Goal: Information Seeking & Learning: Learn about a topic

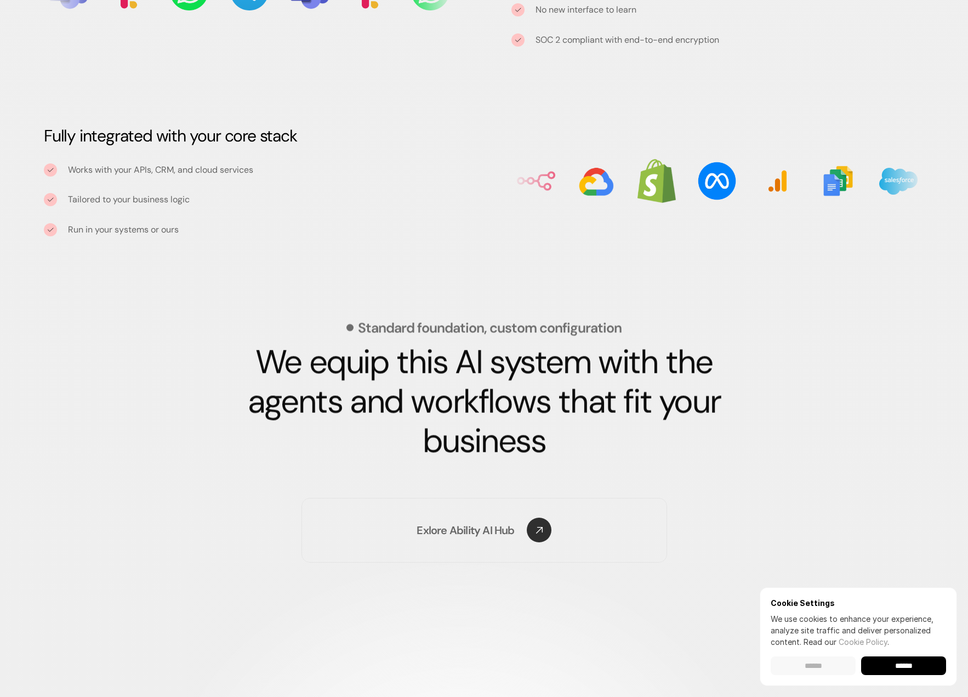
click at [811, 669] on input "******" at bounding box center [813, 665] width 85 height 19
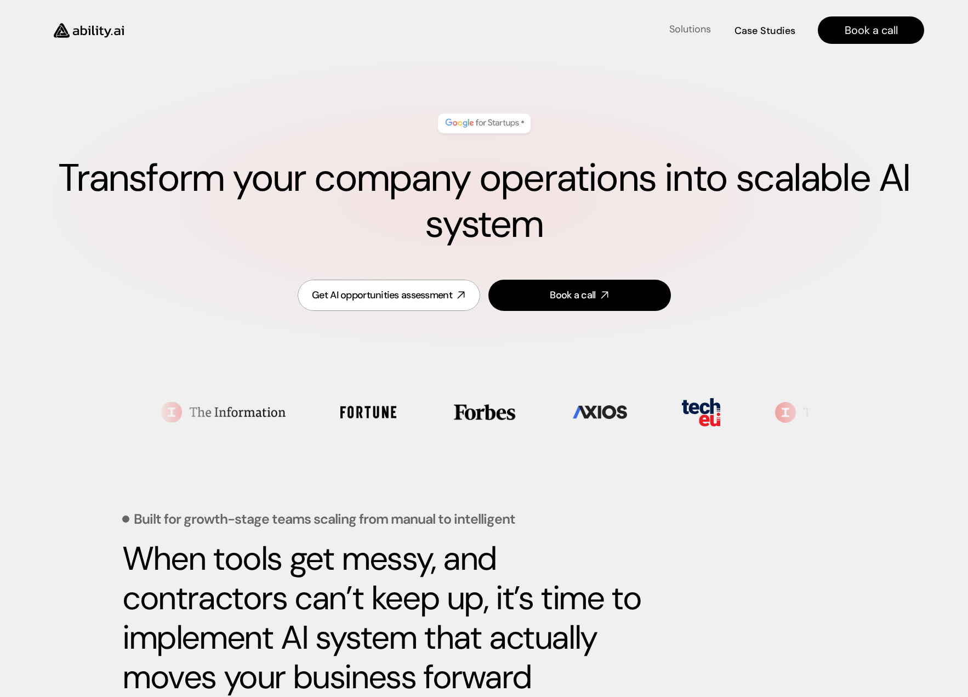
click at [688, 32] on h4 "Solutions" at bounding box center [691, 29] width 42 height 14
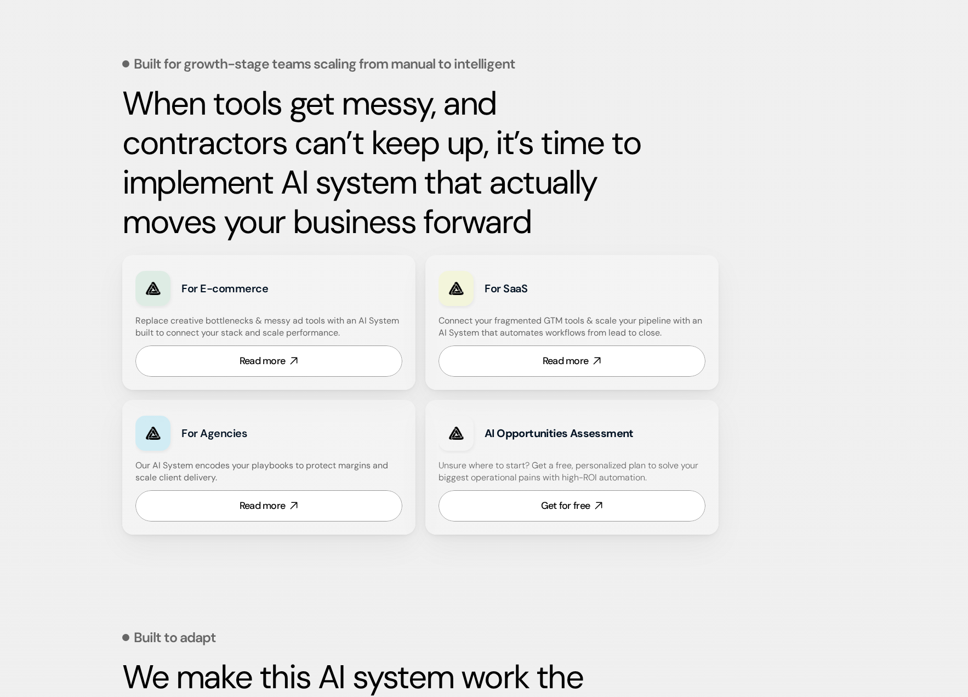
scroll to position [456, 0]
click at [619, 358] on link "Read more" at bounding box center [572, 360] width 267 height 31
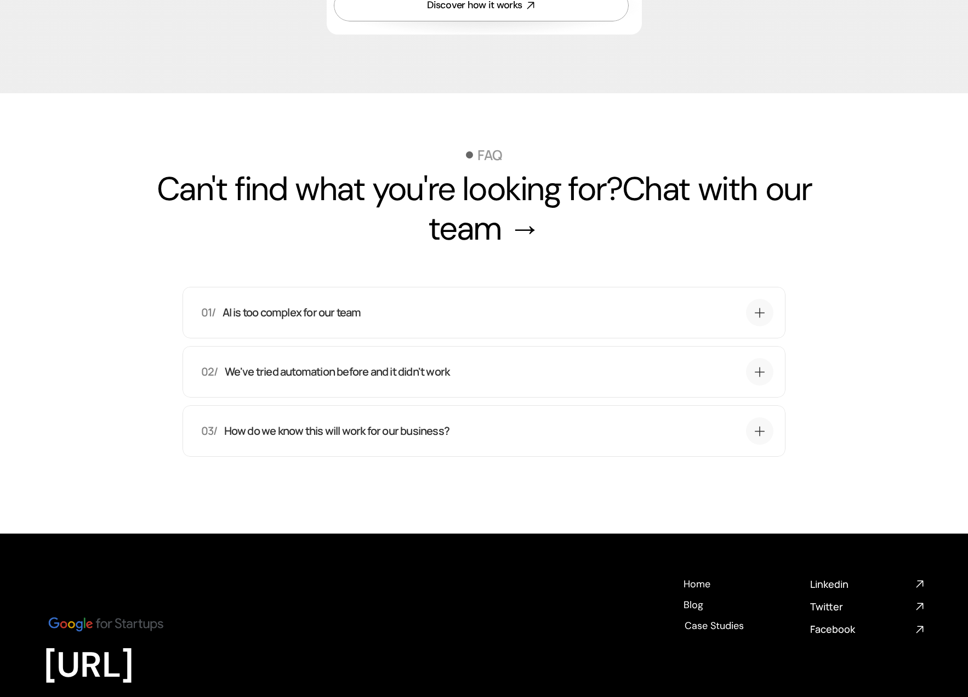
scroll to position [3514, 0]
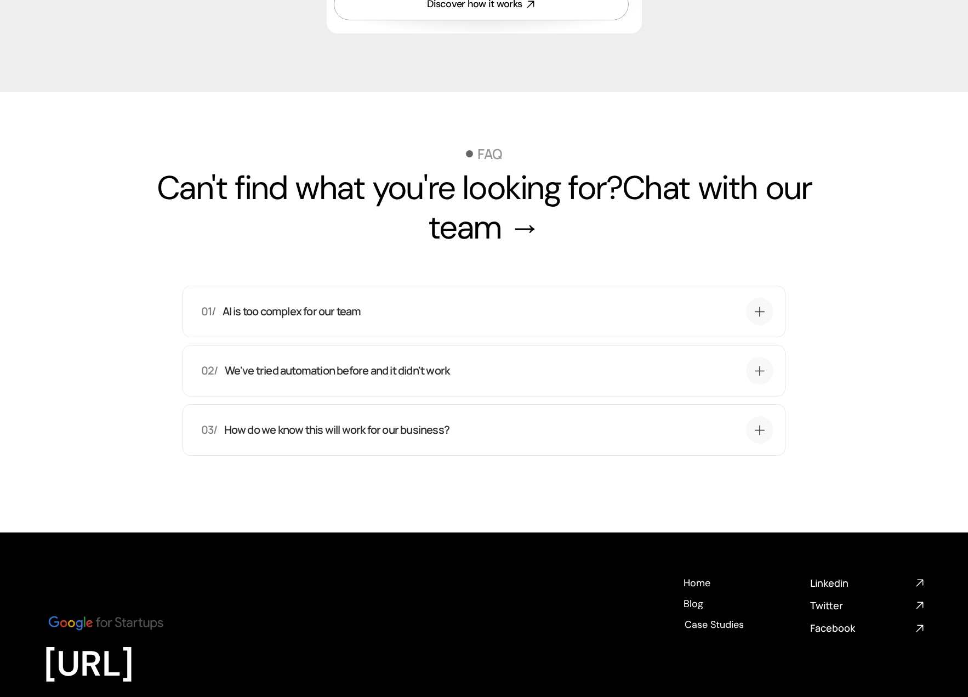
click at [693, 319] on div "01/ AI is too complex for our team" at bounding box center [471, 311] width 540 height 15
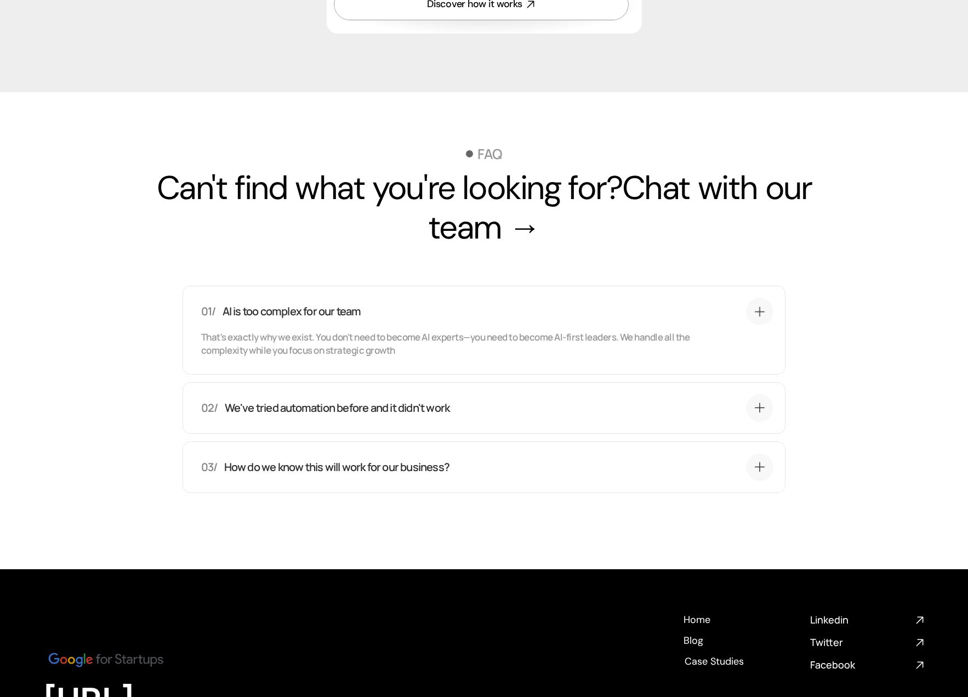
click at [608, 415] on div "02/ We've tried automation before and it didn't work" at bounding box center [471, 407] width 540 height 15
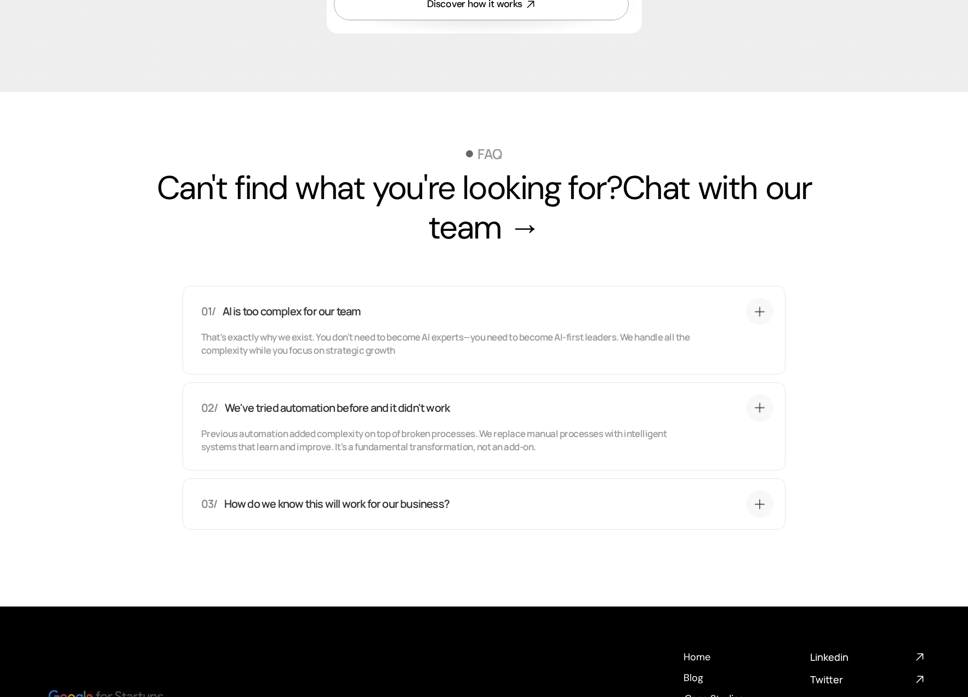
click at [561, 512] on div "03/ How do we know this will work for our business?" at bounding box center [471, 503] width 540 height 15
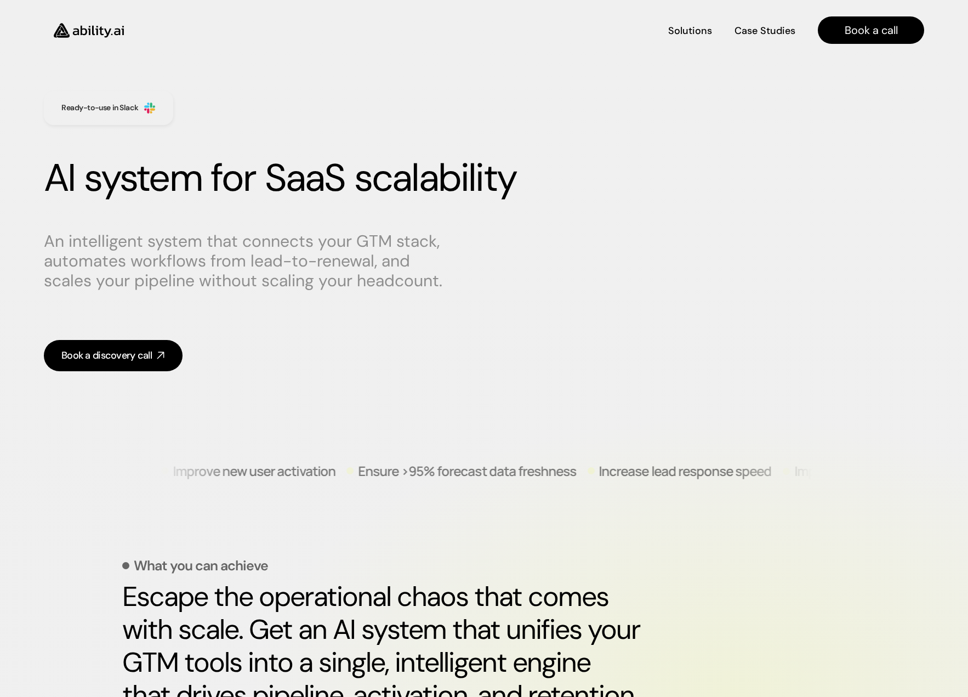
scroll to position [0, 0]
click at [692, 31] on h4 "Solutions" at bounding box center [690, 31] width 42 height 14
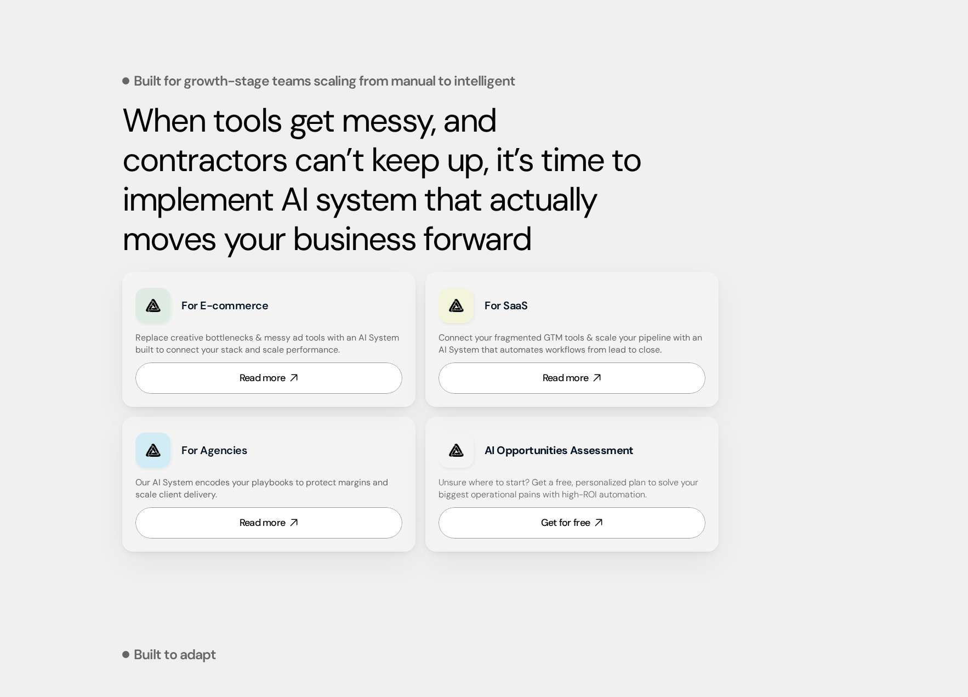
scroll to position [439, 0]
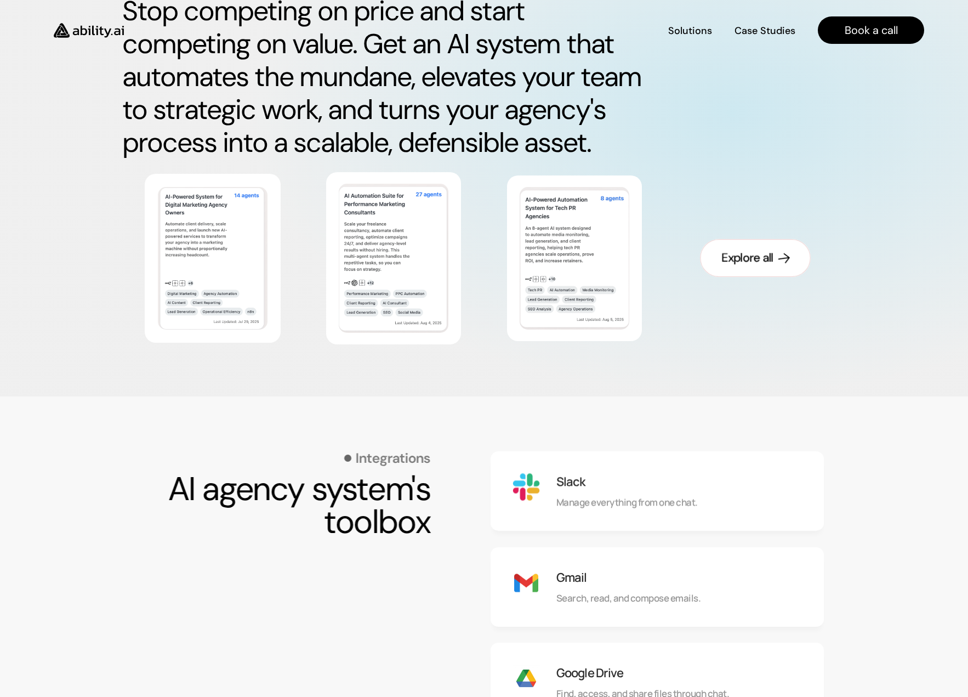
scroll to position [586, 0]
click at [767, 257] on div "Explore all" at bounding box center [748, 259] width 52 height 17
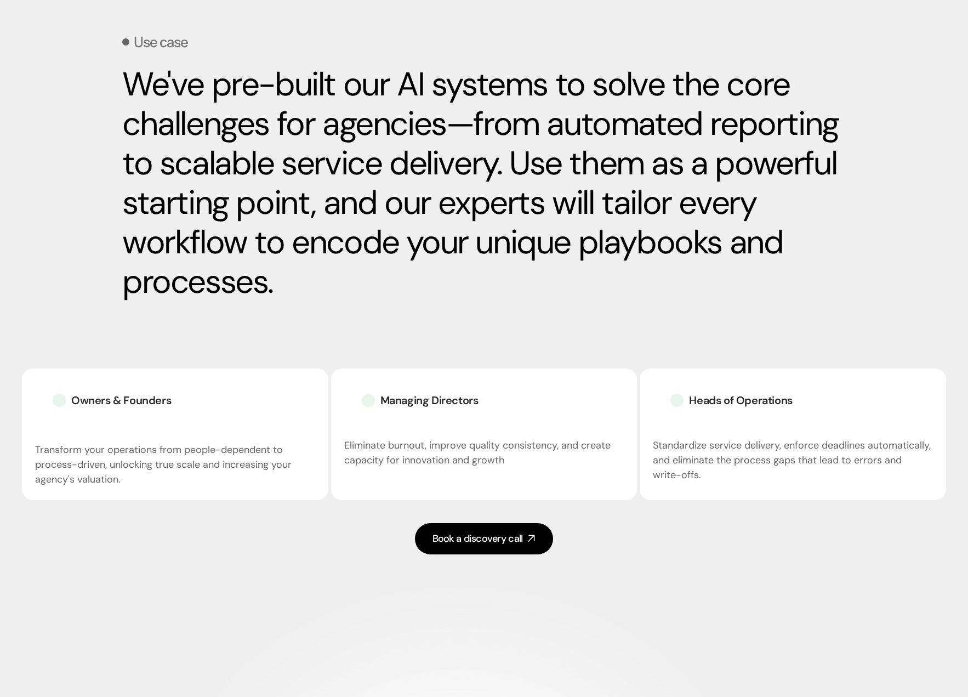
scroll to position [1611, 0]
drag, startPoint x: 125, startPoint y: 81, endPoint x: 269, endPoint y: 281, distance: 246.7
click at [269, 281] on h2 "We've pre-built our AI systems to solve the core challenges for agencies—from a…" at bounding box center [484, 182] width 724 height 237
click at [296, 280] on h2 "We've pre-built our AI systems to solve the core challenges for agencies—from a…" at bounding box center [484, 182] width 724 height 237
drag, startPoint x: 290, startPoint y: 293, endPoint x: 108, endPoint y: 86, distance: 275.9
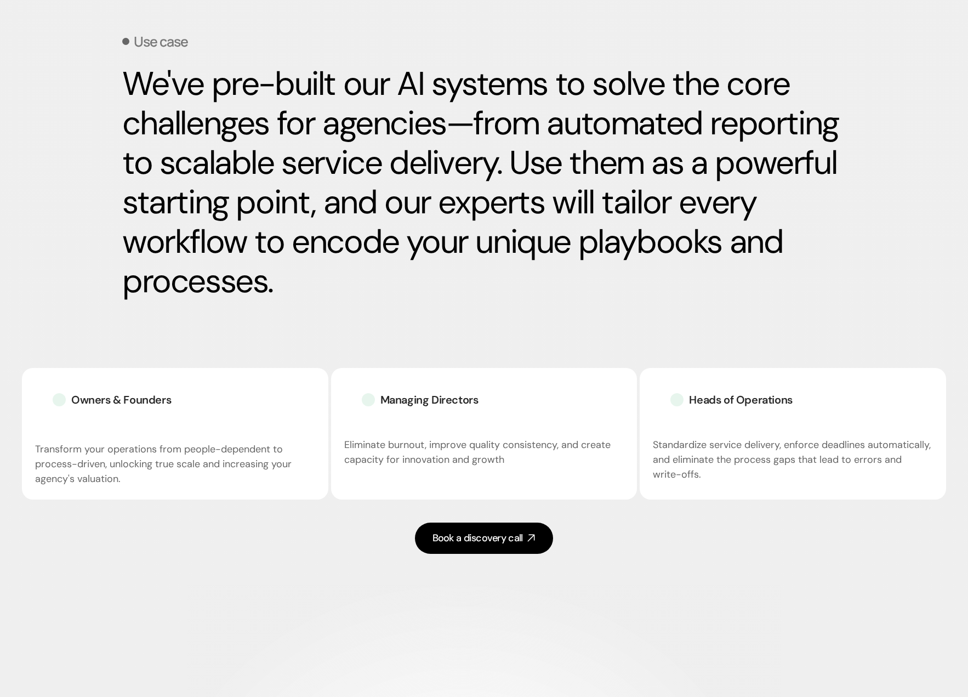
click at [108, 86] on section "Use case We've pre-built our AI systems to solve the core challenges for agenci…" at bounding box center [484, 280] width 968 height 607
click at [289, 271] on h2 "We've pre-built our AI systems to solve the core challenges for agencies—from a…" at bounding box center [484, 182] width 724 height 237
drag, startPoint x: 285, startPoint y: 298, endPoint x: 114, endPoint y: 90, distance: 269.2
click at [114, 90] on section "Use case We've pre-built our AI systems to solve the core challenges for agenci…" at bounding box center [484, 280] width 968 height 607
click at [109, 102] on section "Use case We've pre-built our AI systems to solve the core challenges for agenci…" at bounding box center [484, 280] width 968 height 607
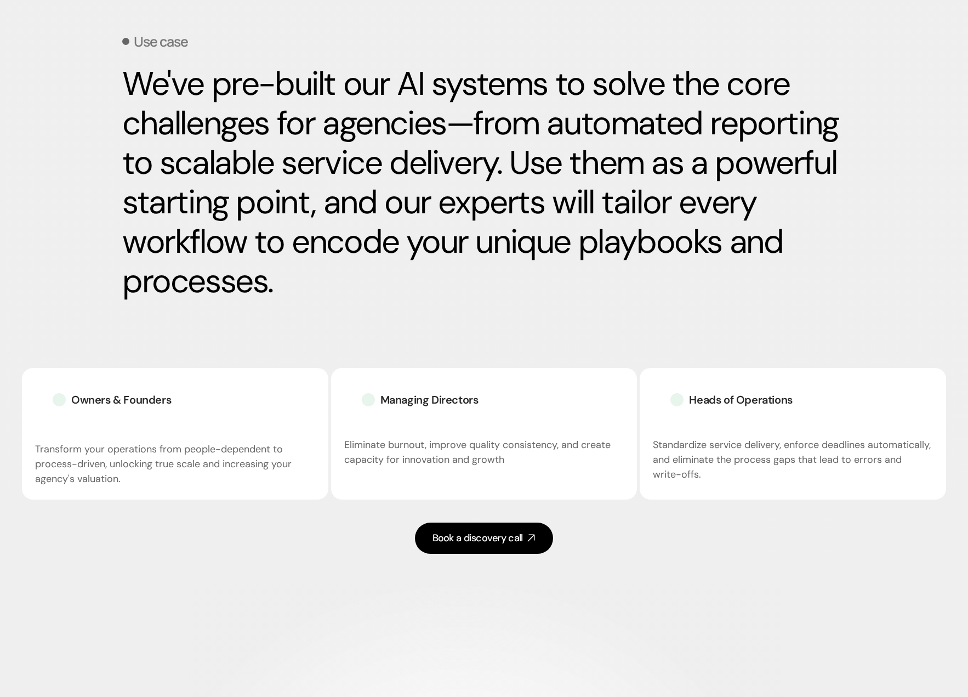
click at [144, 95] on h2 "We've pre-built our AI systems to solve the core challenges for agencies—from a…" at bounding box center [484, 182] width 724 height 237
drag, startPoint x: 128, startPoint y: 83, endPoint x: 304, endPoint y: 277, distance: 262.5
click at [304, 277] on h2 "We've pre-built our AI systems to solve the core challenges for agencies—from a…" at bounding box center [484, 182] width 724 height 237
click at [307, 296] on h2 "We've pre-built our AI systems to solve the core challenges for agencies—from a…" at bounding box center [484, 182] width 724 height 237
click at [306, 293] on h2 "We've pre-built our AI systems to solve the core challenges for agencies—from a…" at bounding box center [484, 182] width 724 height 237
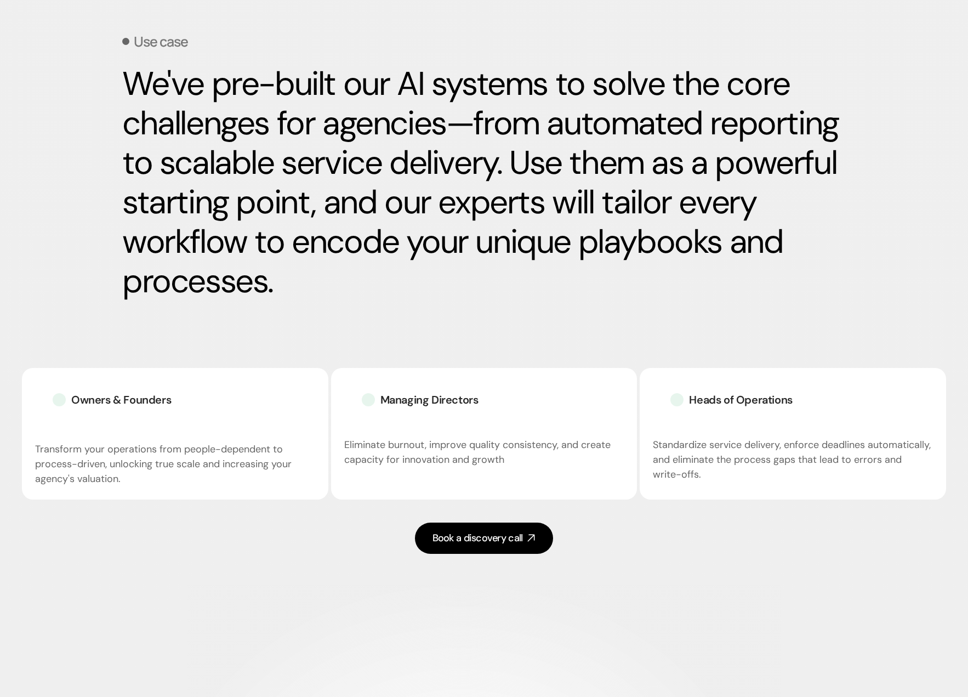
drag, startPoint x: 288, startPoint y: 281, endPoint x: 511, endPoint y: 171, distance: 248.2
click at [511, 171] on h2 "We've pre-built our AI systems to solve the core challenges for agencies—from a…" at bounding box center [484, 182] width 724 height 237
drag, startPoint x: 512, startPoint y: 161, endPoint x: 515, endPoint y: 281, distance: 120.7
click at [515, 281] on h2 "We've pre-built our AI systems to solve the core challenges for agencies—from a…" at bounding box center [484, 182] width 724 height 237
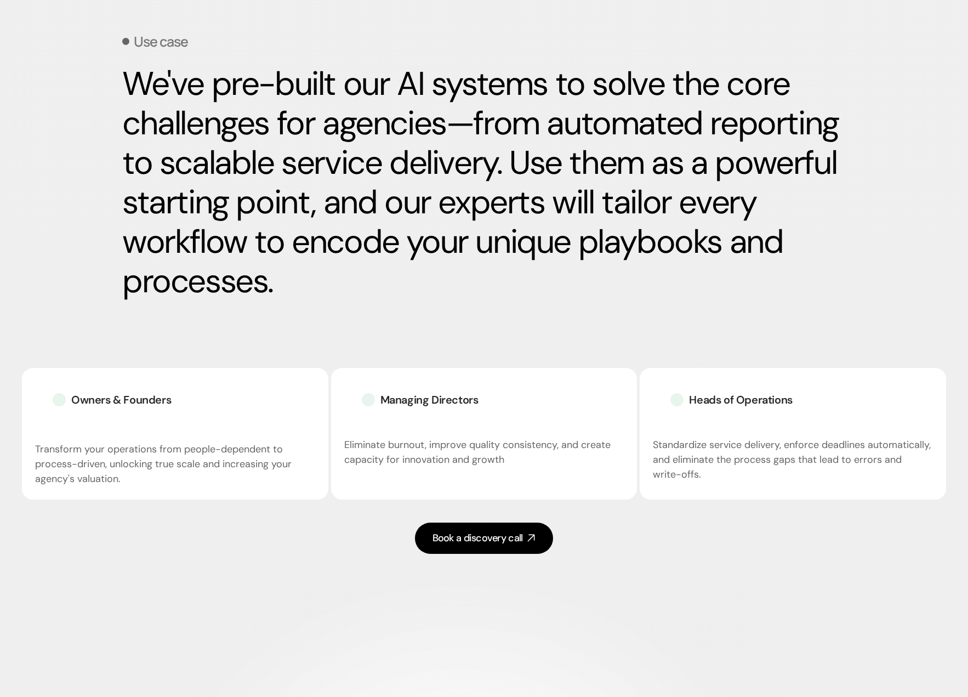
click at [515, 282] on h2 "We've pre-built our AI systems to solve the core challenges for agencies—from a…" at bounding box center [484, 182] width 724 height 237
drag, startPoint x: 513, startPoint y: 291, endPoint x: 512, endPoint y: 160, distance: 130.5
click at [512, 160] on h2 "We've pre-built our AI systems to solve the core challenges for agencies—from a…" at bounding box center [484, 182] width 724 height 237
click at [497, 165] on h2 "We've pre-built our AI systems to solve the core challenges for agencies—from a…" at bounding box center [484, 182] width 724 height 237
drag, startPoint x: 501, startPoint y: 168, endPoint x: 86, endPoint y: 87, distance: 422.5
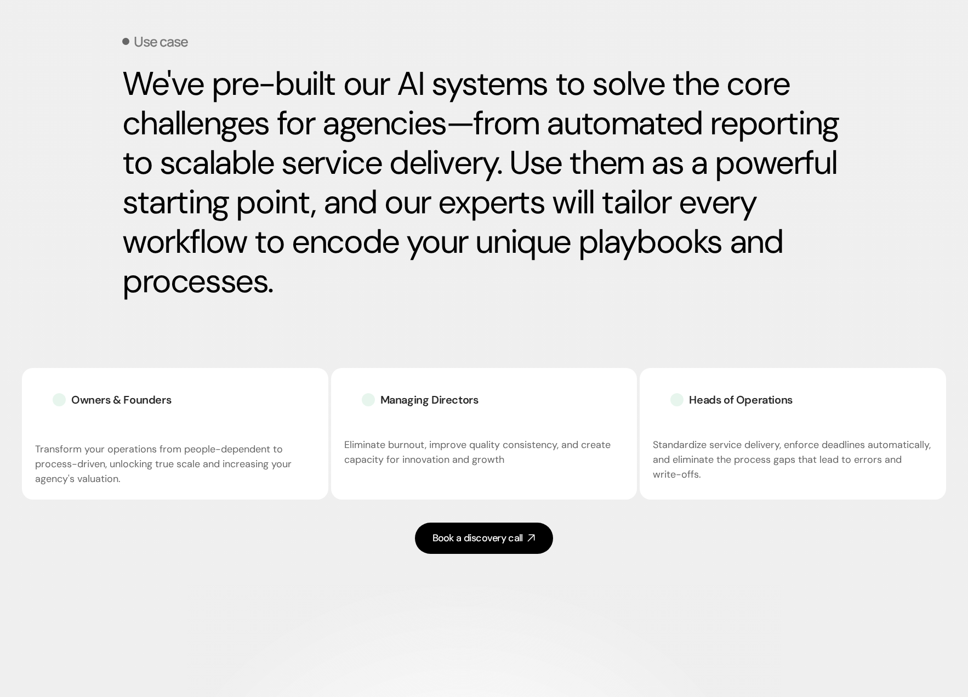
click at [86, 87] on section "Use case We've pre-built our AI systems to solve the core challenges for agenci…" at bounding box center [484, 280] width 968 height 607
click at [505, 180] on h2 "We've pre-built our AI systems to solve the core challenges for agencies—from a…" at bounding box center [484, 182] width 724 height 237
drag, startPoint x: 514, startPoint y: 159, endPoint x: 540, endPoint y: 268, distance: 112.1
click at [540, 268] on h2 "We've pre-built our AI systems to solve the core challenges for agencies—from a…" at bounding box center [484, 182] width 724 height 237
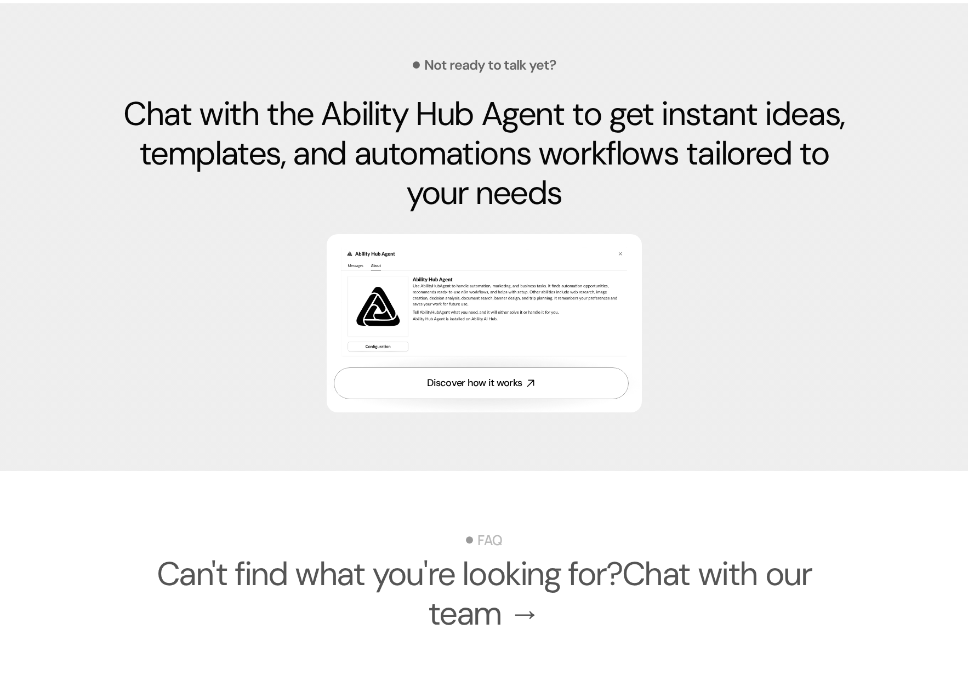
scroll to position [3368, 0]
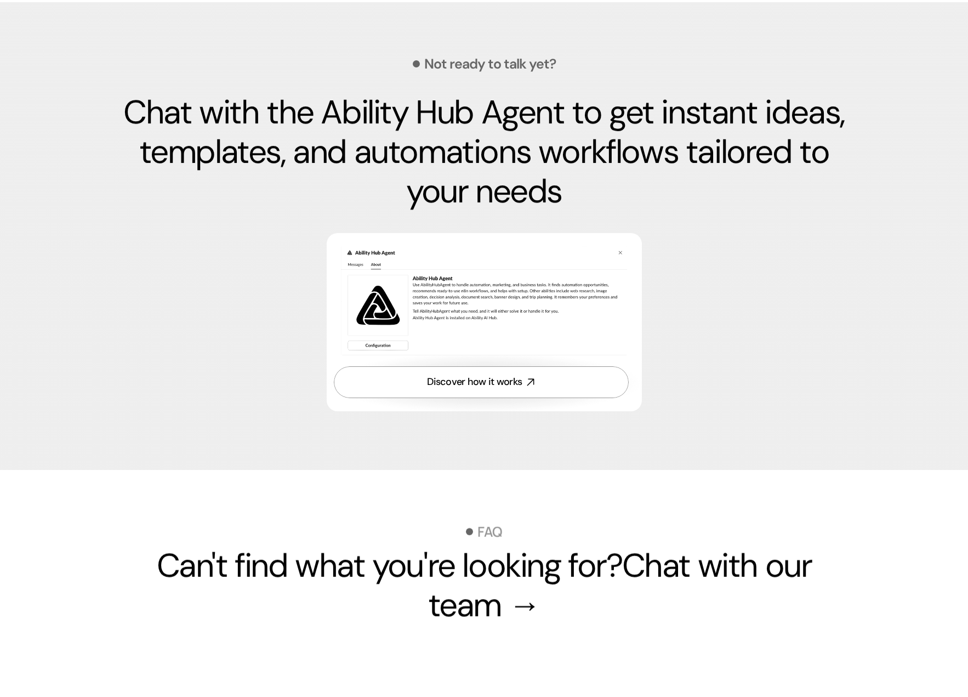
drag, startPoint x: 122, startPoint y: 144, endPoint x: 575, endPoint y: 239, distance: 462.7
click at [575, 239] on section "Not ready to talk yet? Chat with the Ability Hub Agent to get instant ideas, te…" at bounding box center [484, 235] width 968 height 467
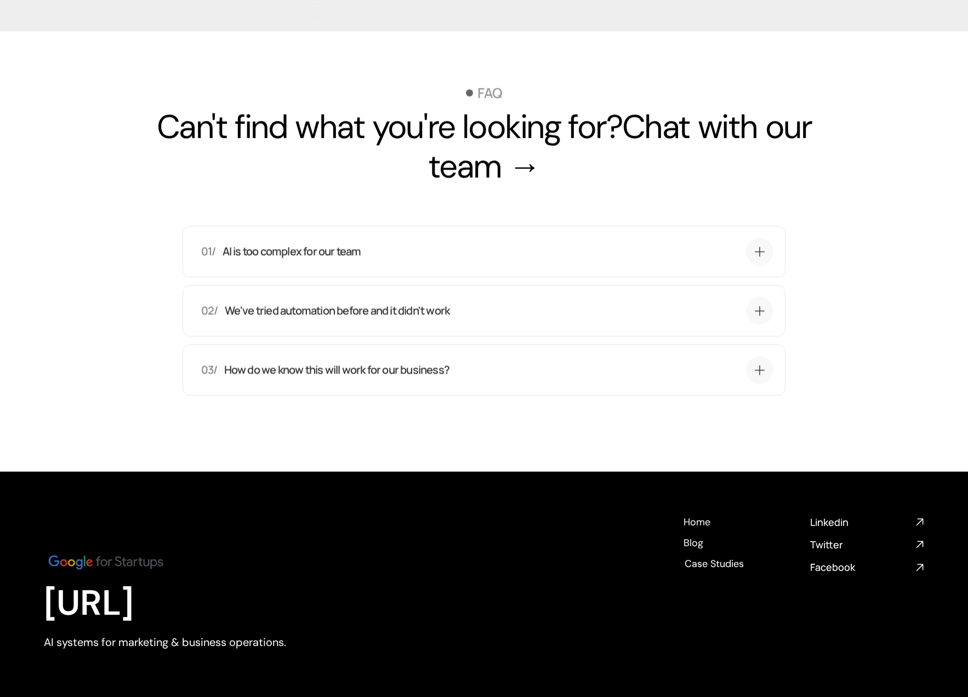
scroll to position [3807, 0]
click at [760, 255] on icon at bounding box center [760, 250] width 10 height 10
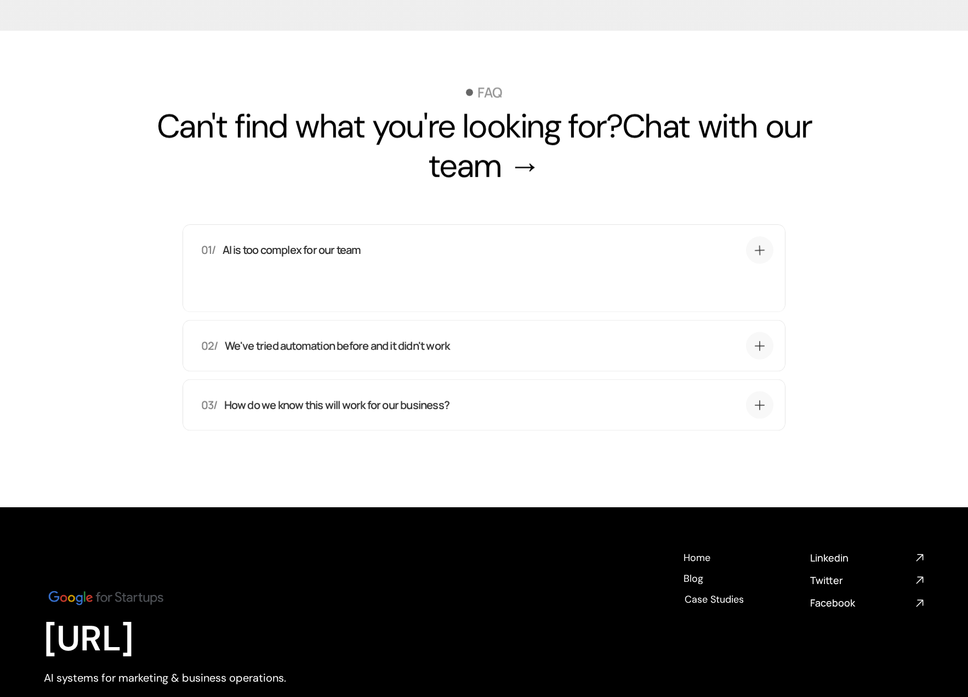
click at [655, 359] on div "02/ We've tried automation before and it didn't work" at bounding box center [487, 345] width 573 height 27
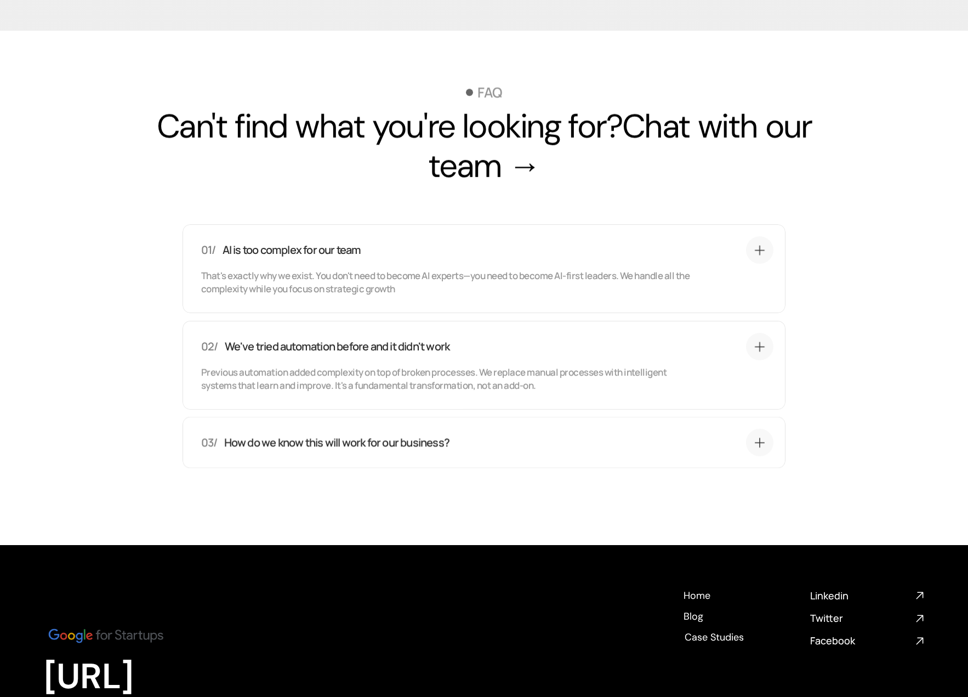
click at [620, 450] on div "03/ How do we know this will work for our business?" at bounding box center [471, 442] width 540 height 15
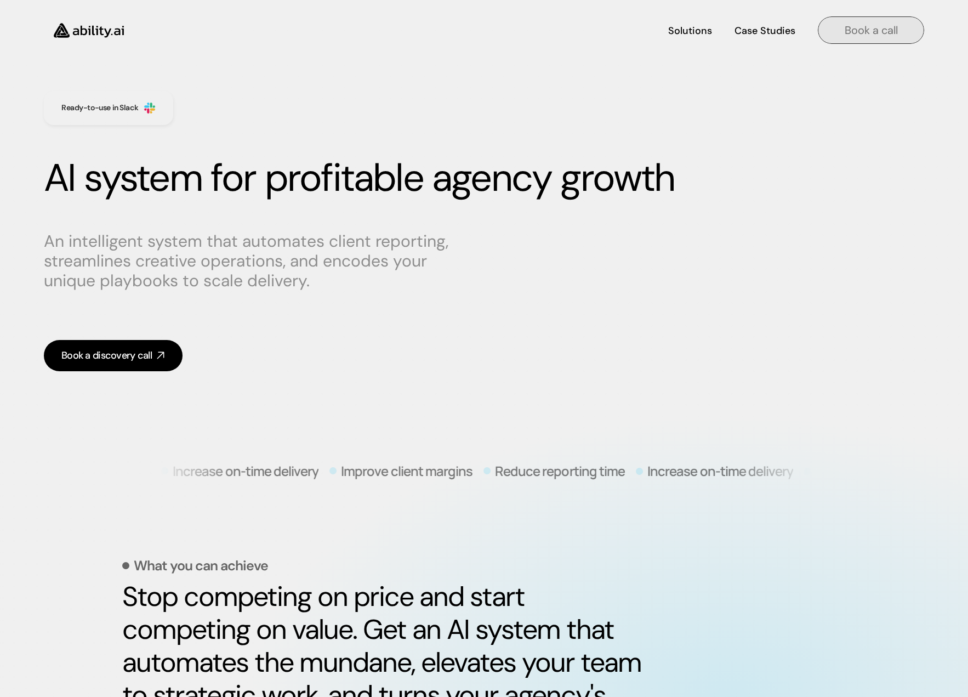
scroll to position [0, 0]
